Goal: Find contact information: Find contact information

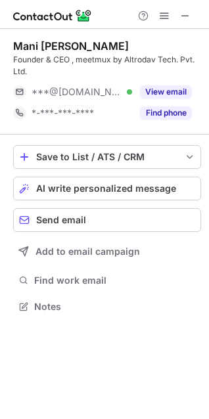
scroll to position [297, 209]
click at [194, 21] on div at bounding box center [164, 16] width 63 height 16
click at [192, 18] on button at bounding box center [185, 16] width 16 height 16
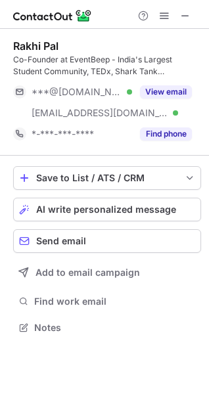
scroll to position [318, 209]
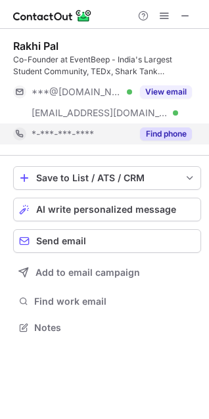
click at [157, 129] on button "Find phone" at bounding box center [166, 133] width 52 height 13
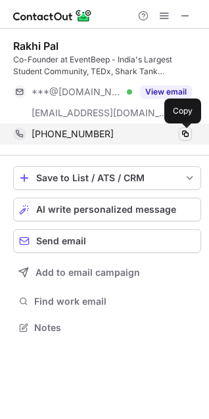
click at [185, 134] on span at bounding box center [185, 134] width 11 height 11
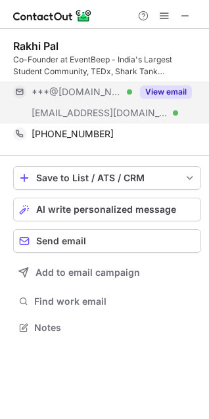
click at [173, 87] on button "View email" at bounding box center [166, 91] width 52 height 13
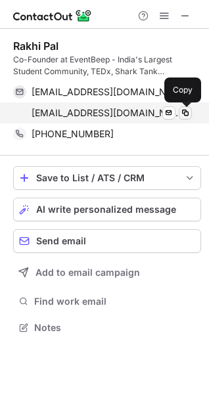
click at [183, 116] on span at bounding box center [185, 113] width 11 height 11
